Goal: Complete application form

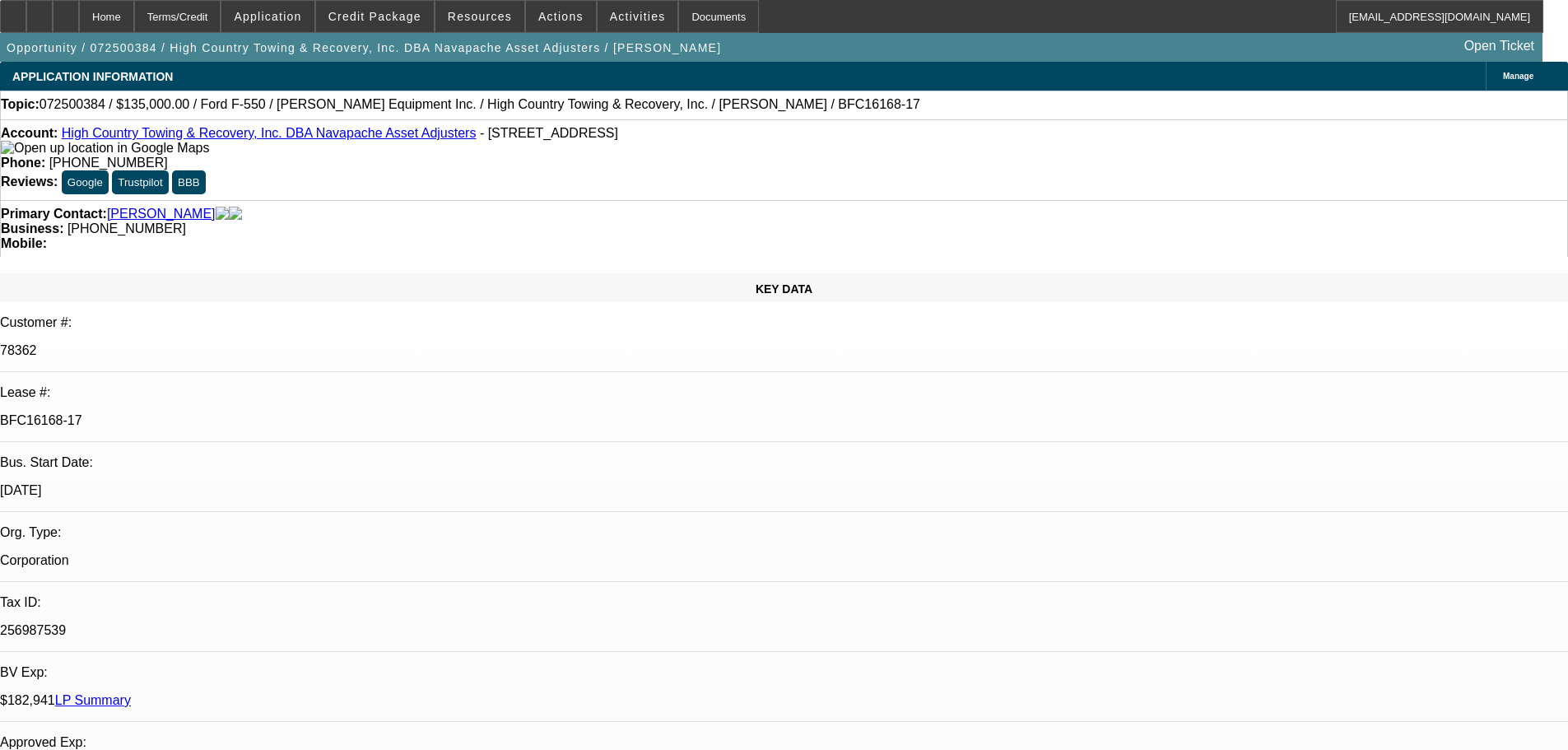
select select "0"
select select "2"
select select "0"
select select "4"
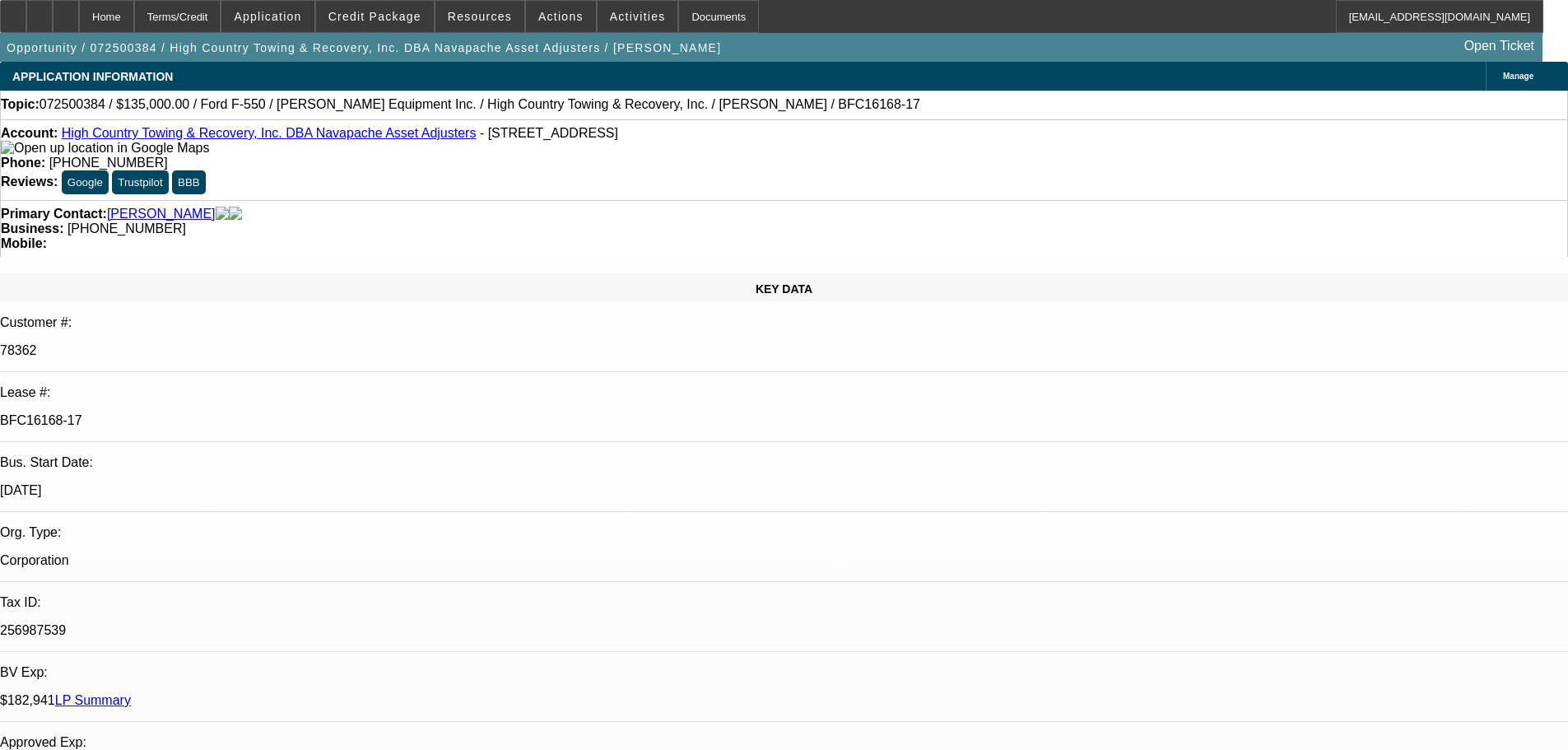
select select "0"
select select "2"
select select "0.1"
select select "4"
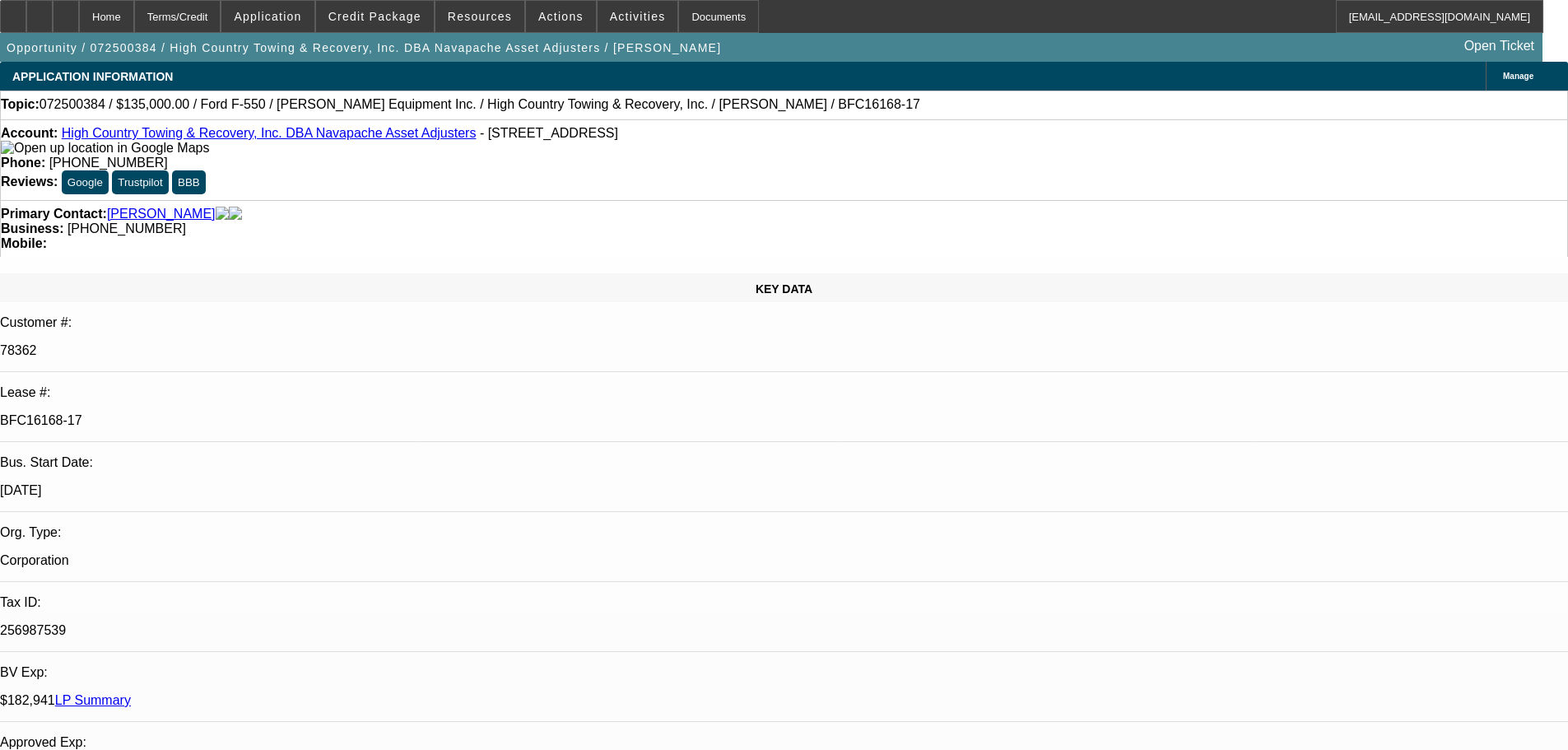
select select "0"
select select "2"
select select "0.1"
select select "4"
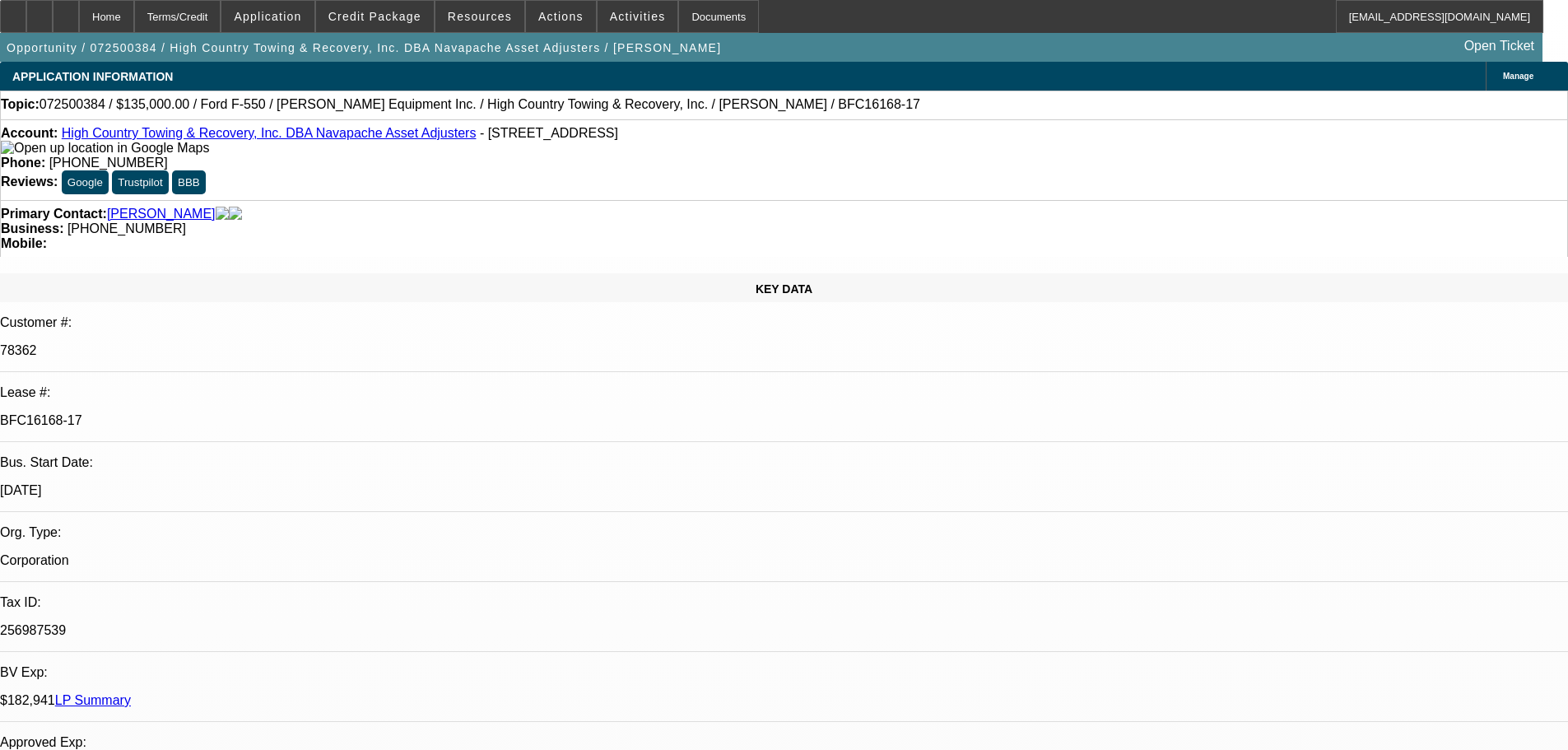
select select "0"
select select "2"
select select "0.1"
select select "4"
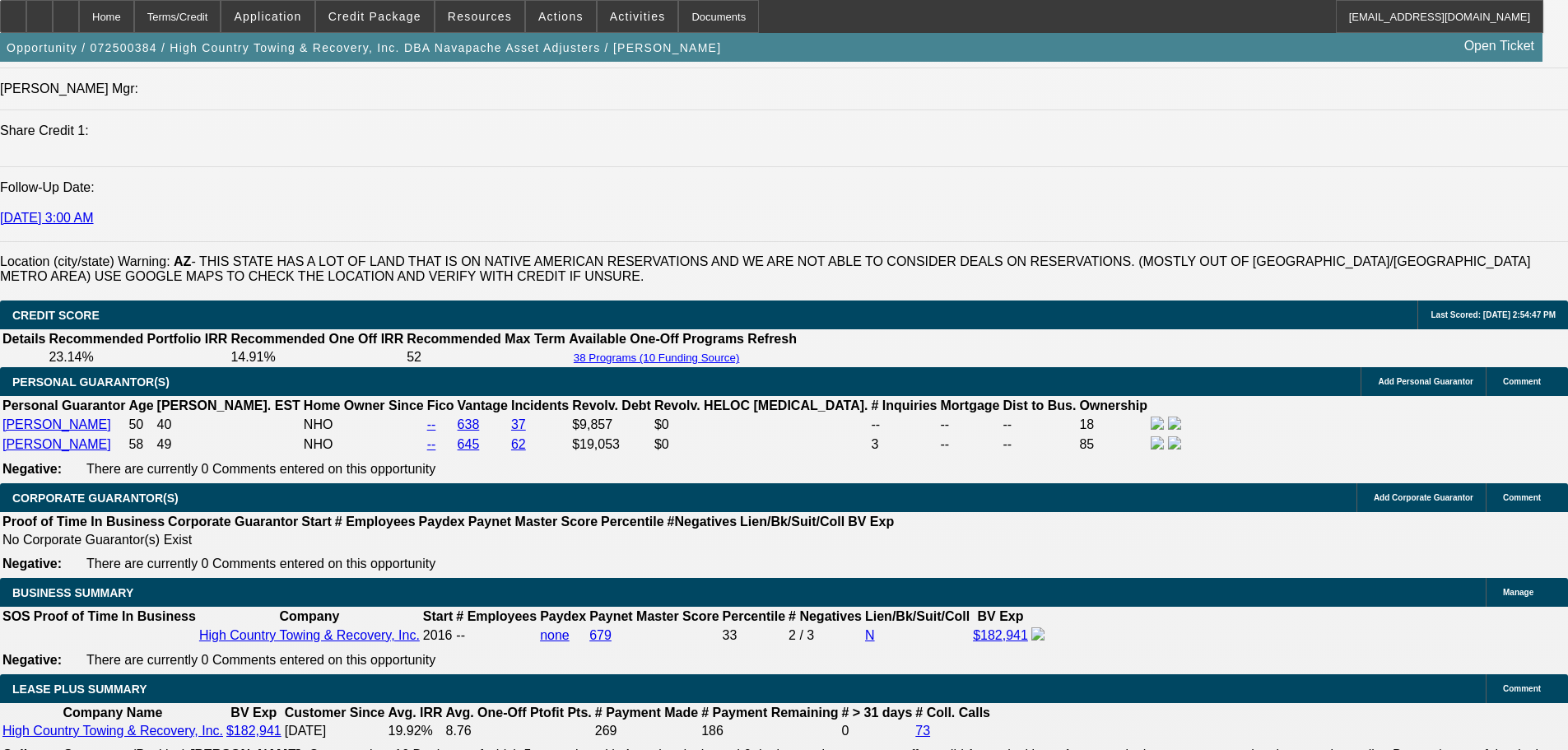
scroll to position [2222, 0]
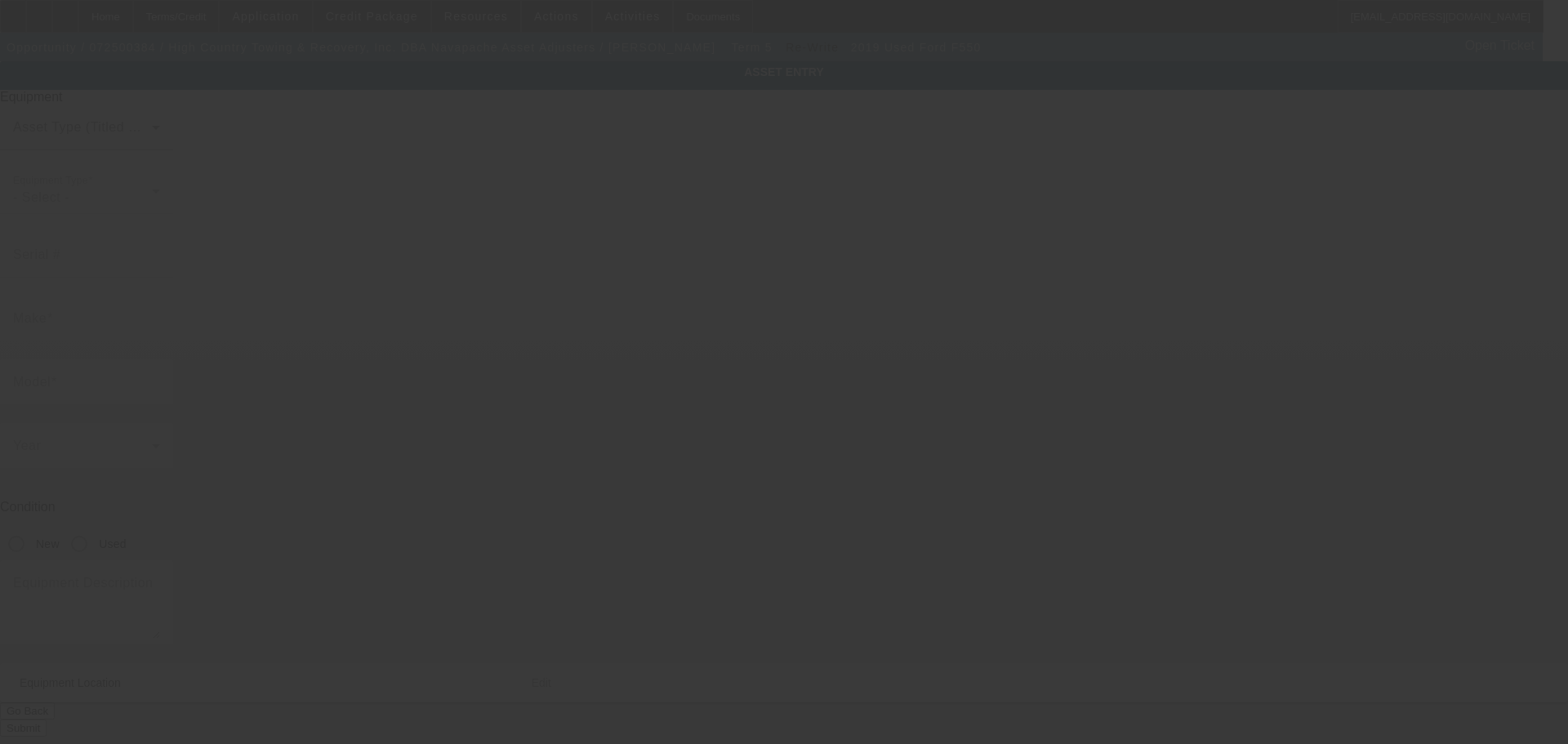
type input "[US_VEHICLE_IDENTIFICATION_NUMBER]"
type input "Ford"
type input "f550"
radio input "true"
type textarea "Ford F550"
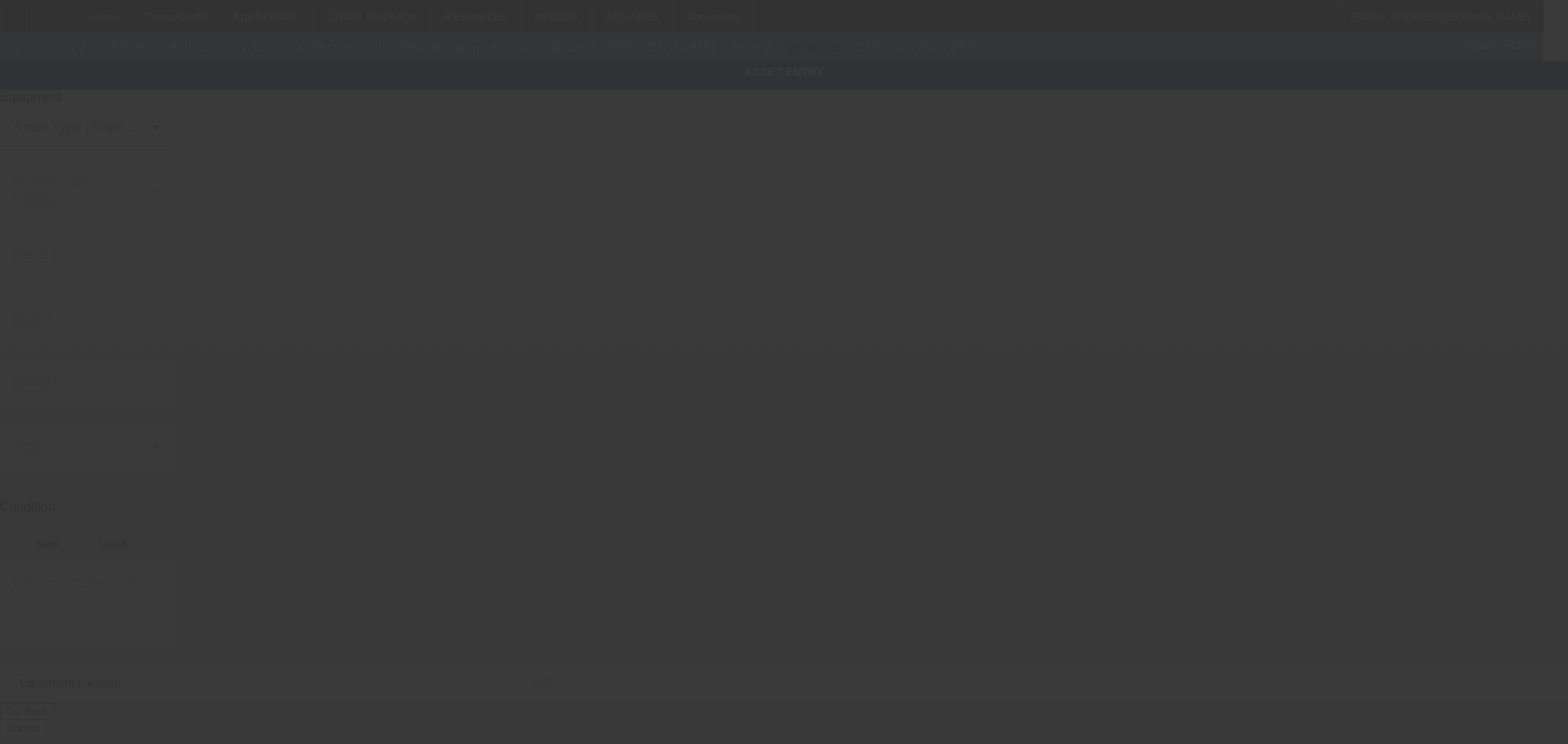
type input "[STREET_ADDRESS]"
type input "Pinetop"
type input "85935"
type input "Navajo"
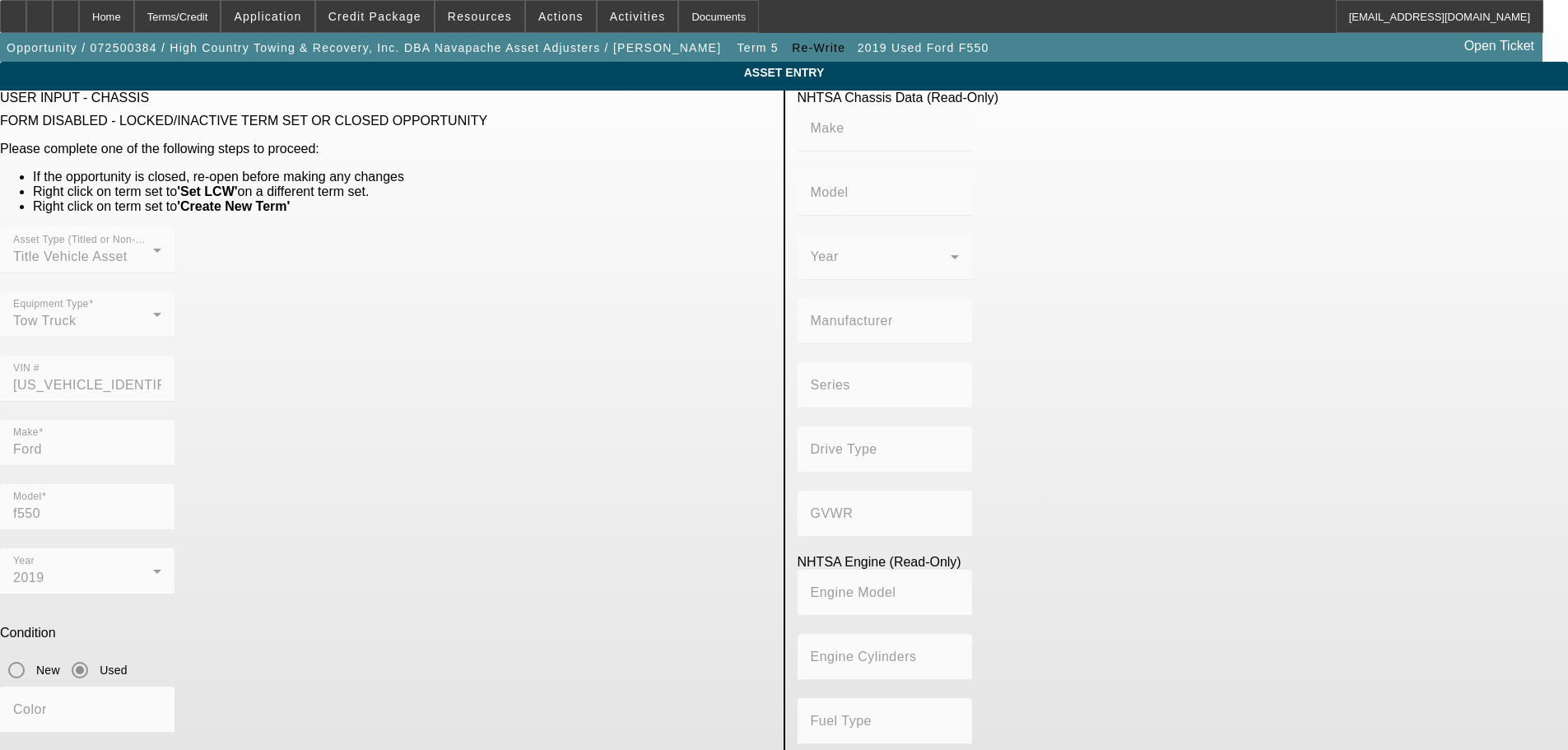
scroll to position [75, 0]
